Goal: Information Seeking & Learning: Learn about a topic

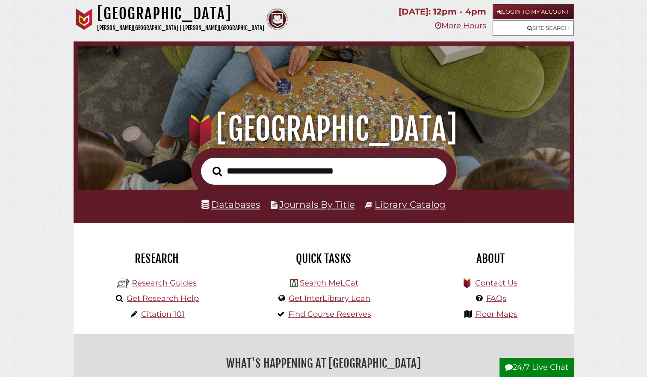
scroll to position [163, 488]
click at [236, 212] on li "Databases" at bounding box center [231, 205] width 59 height 16
click at [240, 206] on link "Databases" at bounding box center [231, 204] width 59 height 11
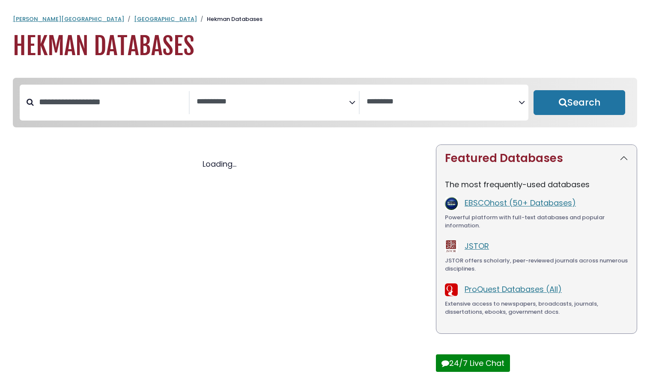
select select "Database Subject Filter"
select select "Database Vendors Filter"
select select "Database Subject Filter"
select select "Database Vendors Filter"
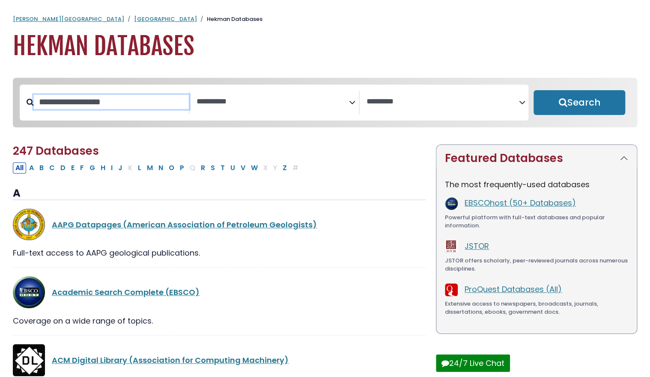
click at [83, 106] on input "Search database by title or keyword" at bounding box center [111, 102] width 155 height 14
type input "******"
click at [533, 90] on button "Search" at bounding box center [579, 102] width 92 height 25
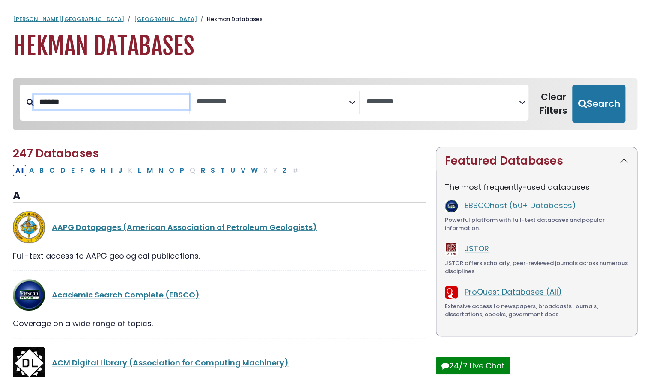
select select "Database Subject Filter"
select select "Database Vendors Filter"
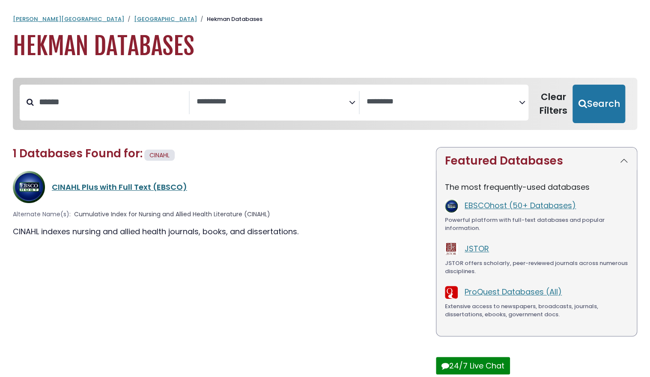
click at [93, 190] on link "CINAHL Plus with Full Text (EBSCO)" at bounding box center [119, 187] width 135 height 11
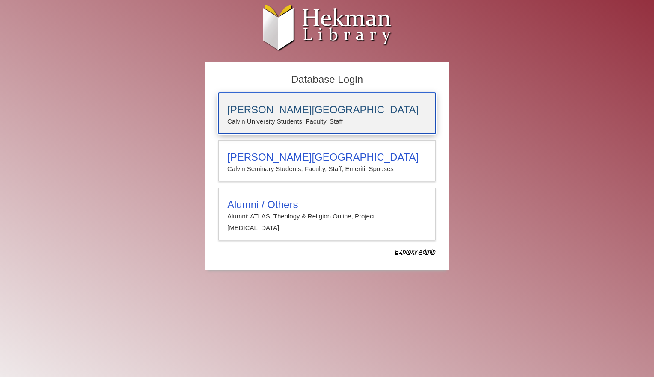
click at [289, 119] on p "Calvin University Students, Faculty, Staff" at bounding box center [326, 121] width 199 height 11
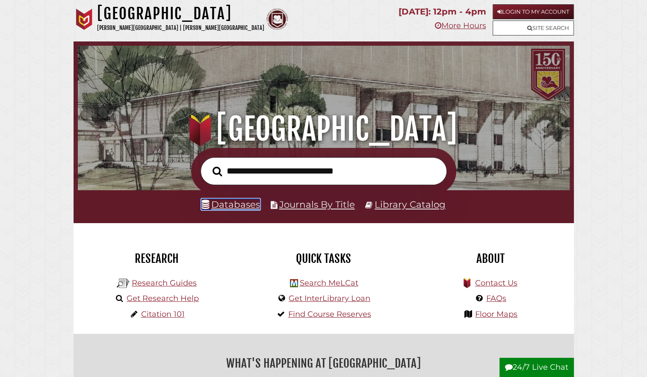
click at [243, 208] on link "Databases" at bounding box center [231, 204] width 59 height 11
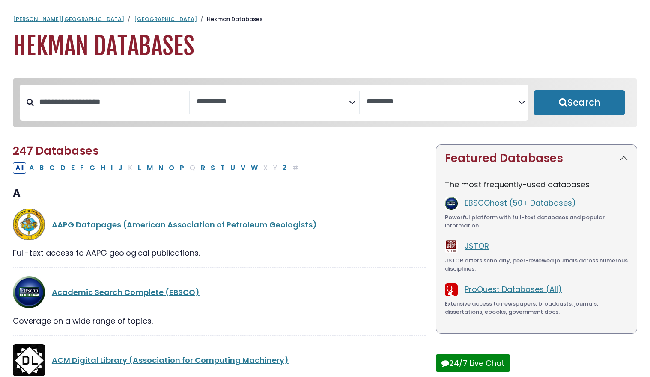
select select "Database Subject Filter"
select select "Database Vendors Filter"
click at [529, 205] on link "EBSCOhost (50+ Databases)" at bounding box center [519, 203] width 111 height 11
